Goal: Navigation & Orientation: Find specific page/section

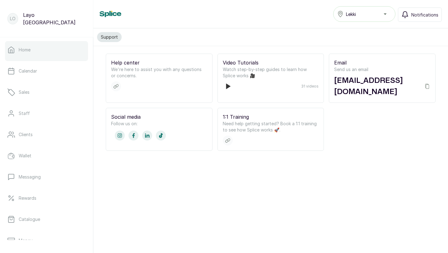
click at [21, 48] on p "Home" at bounding box center [25, 50] width 12 height 6
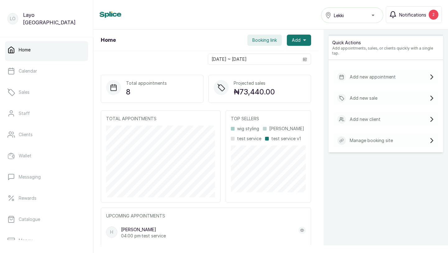
click at [418, 18] on button "Notifications 2" at bounding box center [414, 14] width 56 height 17
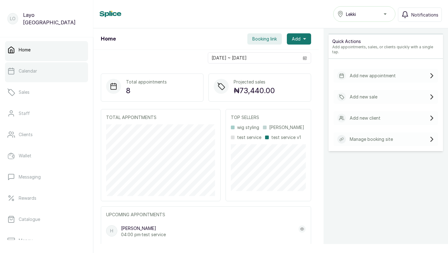
click at [36, 73] on p "Calendar" at bounding box center [28, 71] width 18 height 6
